Goal: Transaction & Acquisition: Purchase product/service

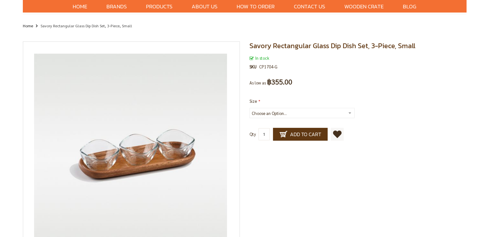
scroll to position [96, 0]
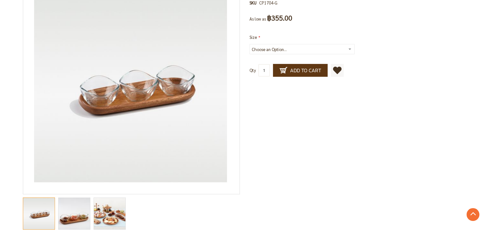
click at [76, 216] on img "Savory Rectangular Glass Dip Dish Set, 3-Piece, Small" at bounding box center [73, 214] width 47 height 32
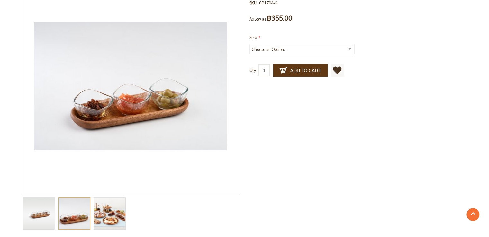
click at [41, 213] on img "Savory Rectangular Glass Dip Dish Set, 3-Piece, Small" at bounding box center [39, 214] width 32 height 32
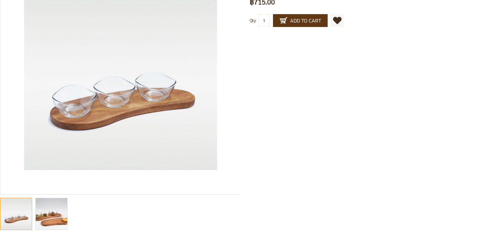
scroll to position [63, 0]
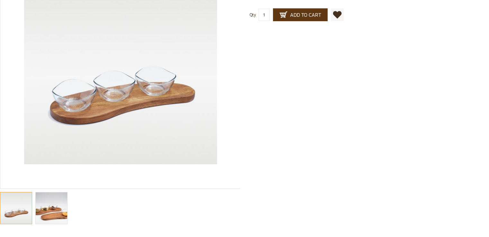
click at [46, 219] on img "muti-purpose trays, serving platters, serving trays, serving pieces, food displ…" at bounding box center [51, 209] width 47 height 32
